Goal: Check status: Check status

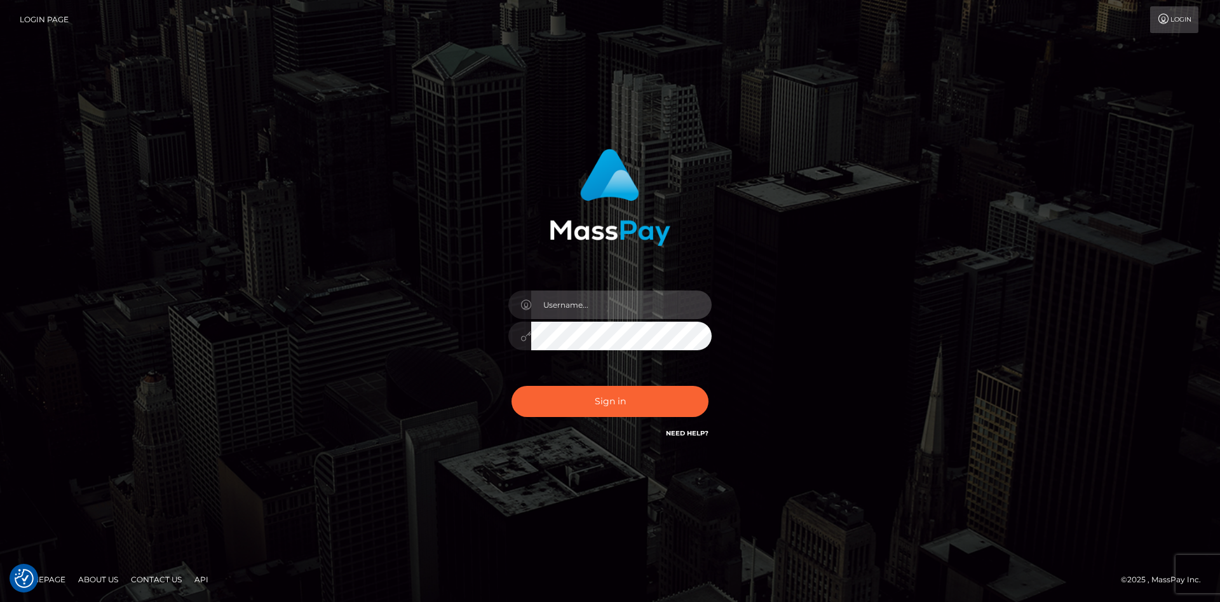
click at [618, 313] on input "text" at bounding box center [621, 304] width 180 height 29
type input "faisal_uplift"
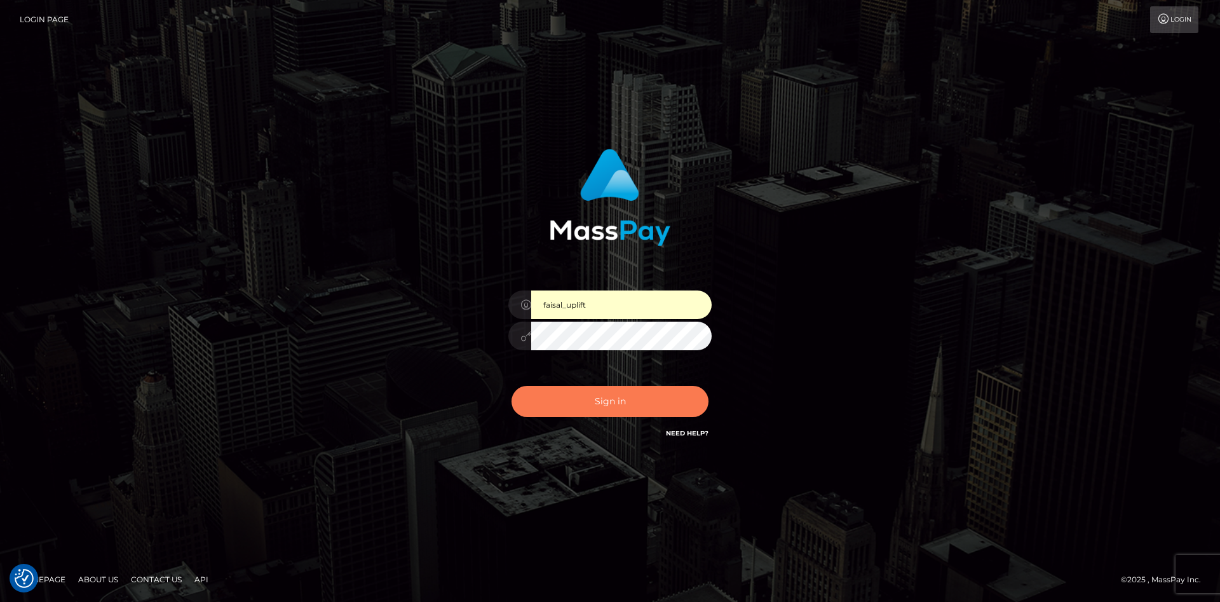
click at [612, 391] on button "Sign in" at bounding box center [610, 401] width 197 height 31
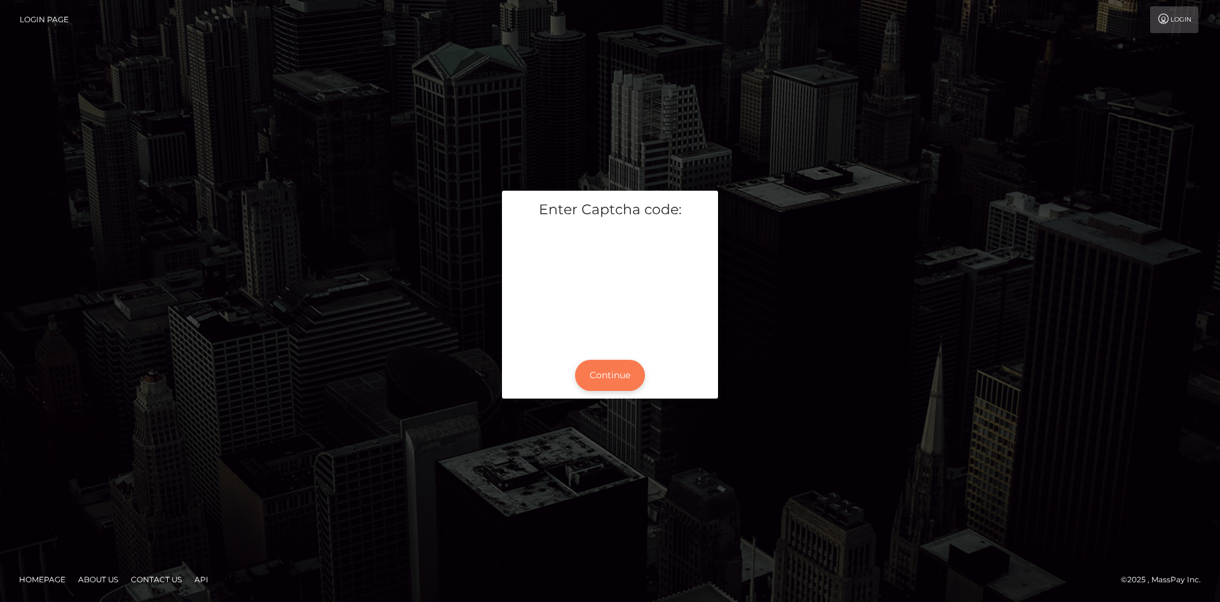
click at [600, 362] on button "Continue" at bounding box center [610, 375] width 70 height 31
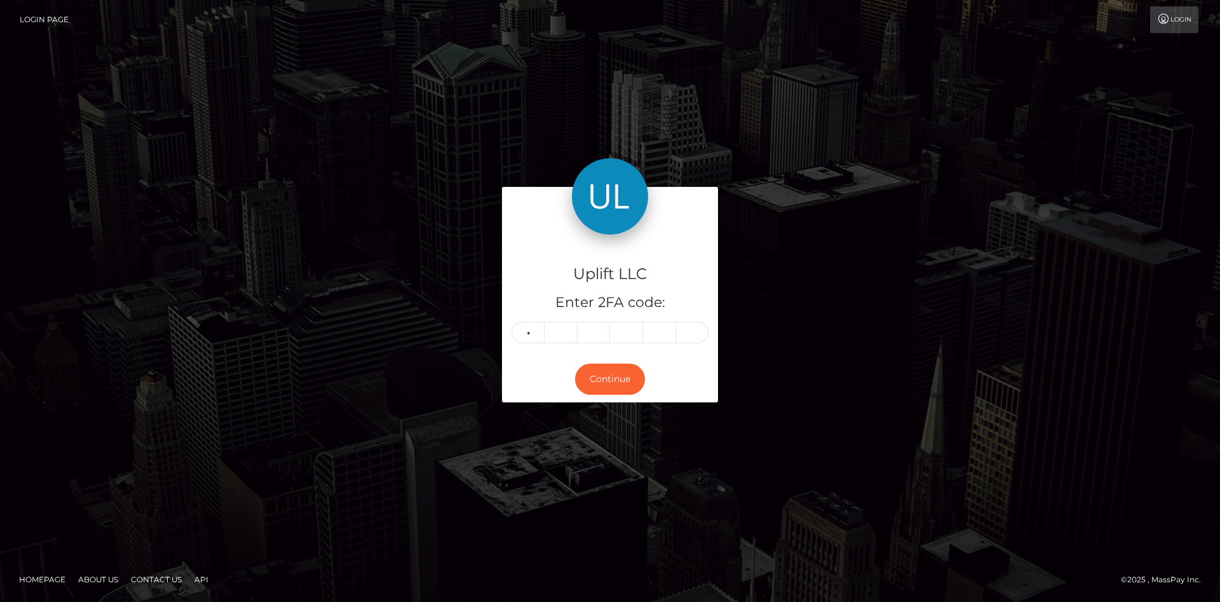
type input "9"
type input "0"
type input "3"
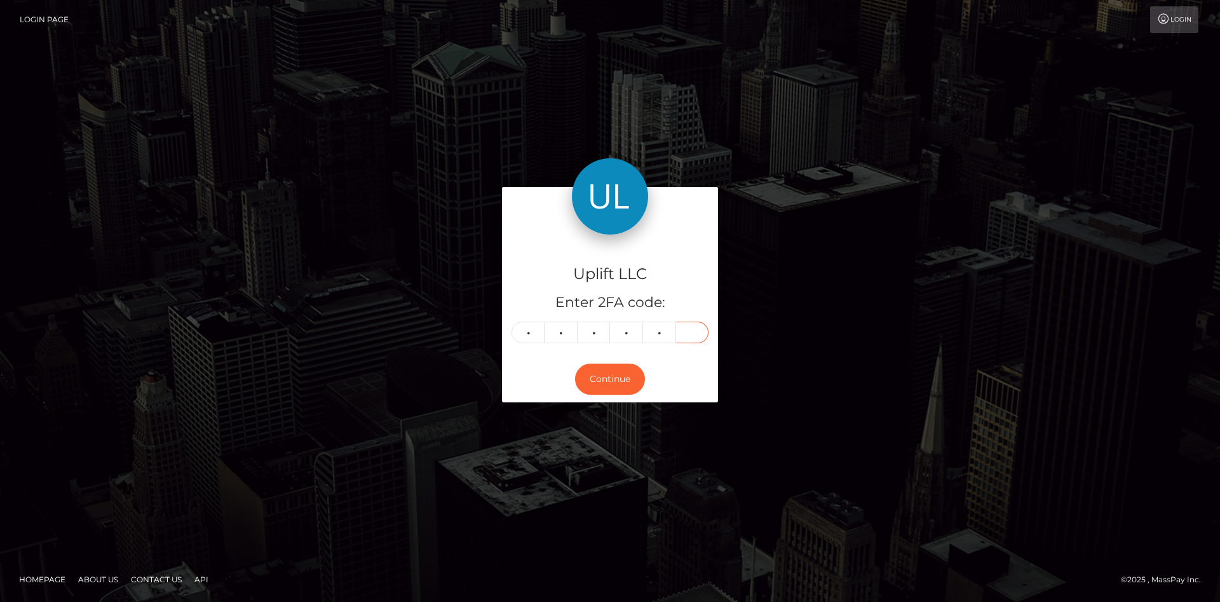
type input "7"
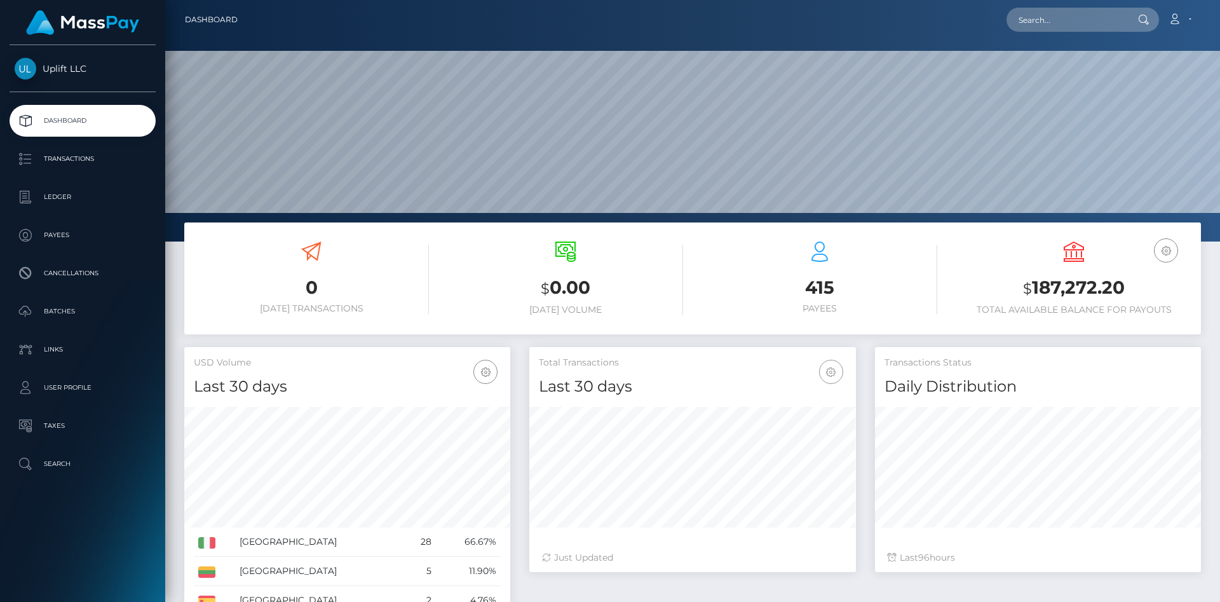
scroll to position [225, 326]
click at [95, 306] on p "Batches" at bounding box center [83, 311] width 136 height 19
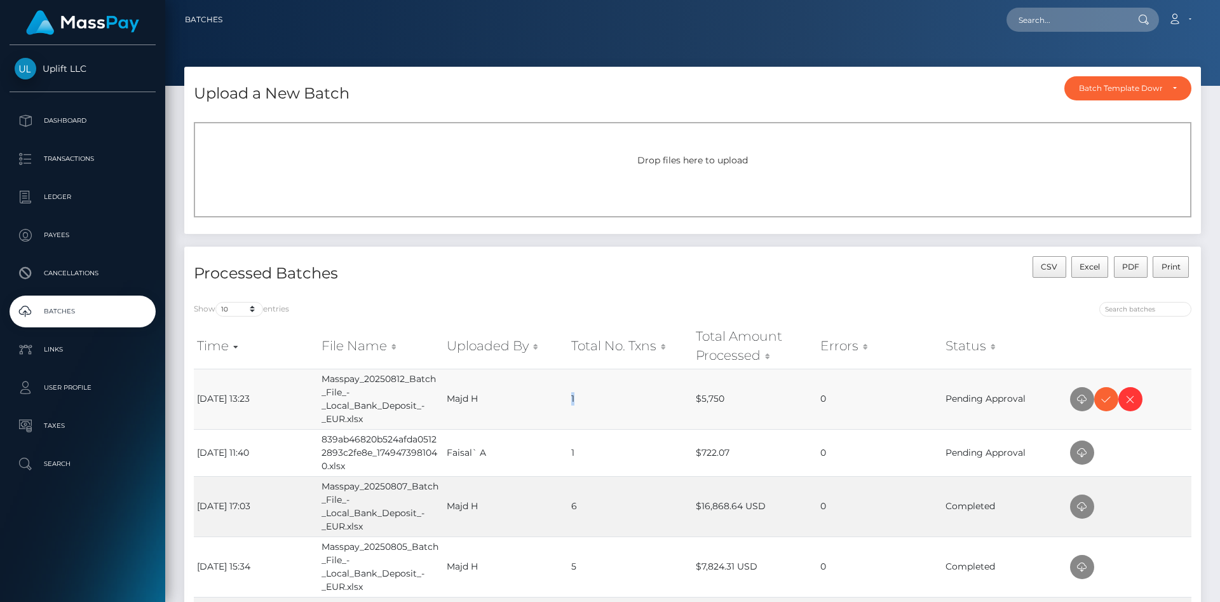
drag, startPoint x: 548, startPoint y: 402, endPoint x: 602, endPoint y: 402, distance: 54.6
click at [602, 402] on tr "[DATE] 13:23 Masspay_20250812_Batch_File_-_Local_Bank_Deposit_-_EUR.xlsx Majd H…" at bounding box center [693, 399] width 998 height 60
click at [604, 402] on td "1" at bounding box center [630, 399] width 125 height 60
click at [1183, 13] on link "Account" at bounding box center [1179, 19] width 37 height 27
click at [1156, 78] on link "Logout" at bounding box center [1150, 82] width 102 height 24
